Goal: Use online tool/utility: Utilize a website feature to perform a specific function

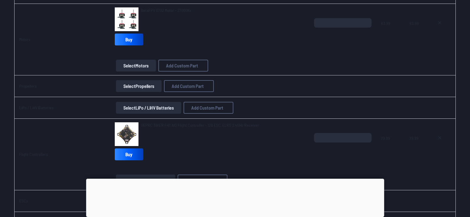
scroll to position [379, 0]
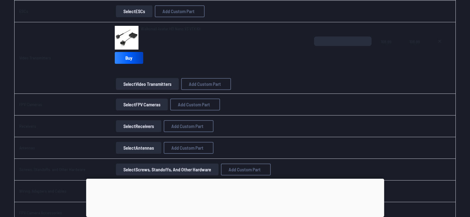
click at [135, 148] on button "Select Antennas" at bounding box center [138, 148] width 45 height 12
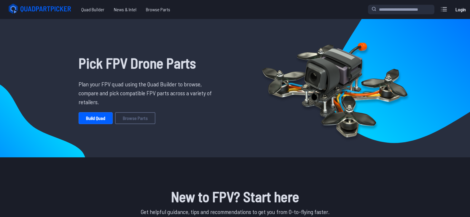
scroll to position [408, 0]
